Goal: Find specific page/section: Find specific page/section

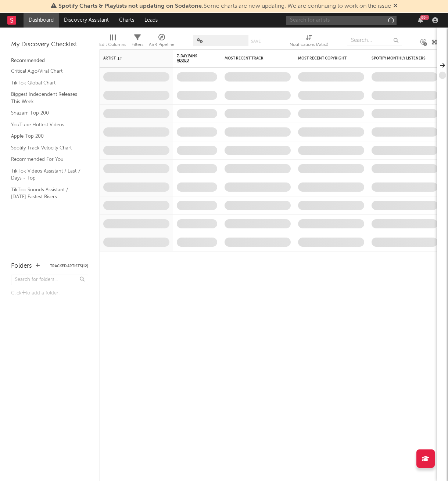
click at [338, 18] on input "text" at bounding box center [341, 20] width 110 height 9
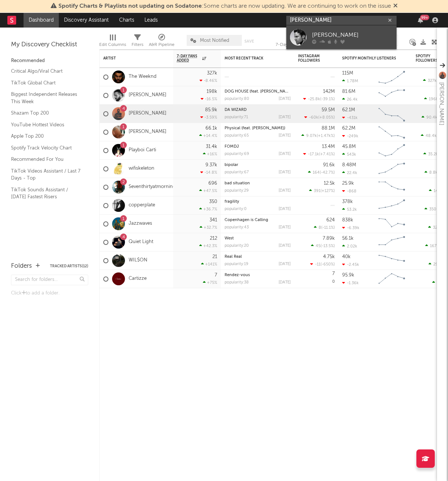
type input "[PERSON_NAME]"
click at [340, 34] on div "[PERSON_NAME]" at bounding box center [352, 34] width 81 height 9
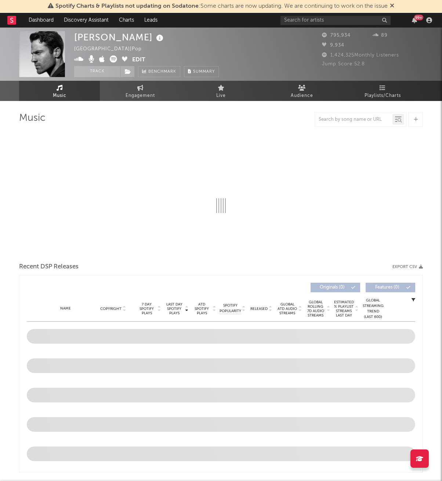
select select "6m"
